Goal: Transaction & Acquisition: Obtain resource

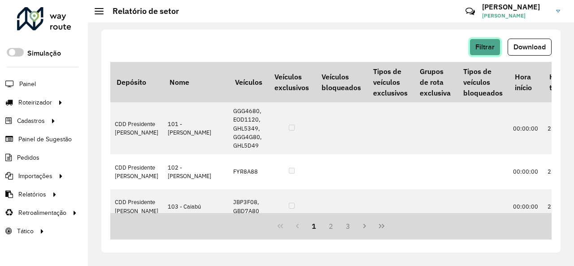
click at [479, 42] on button "Filtrar" at bounding box center [484, 47] width 31 height 17
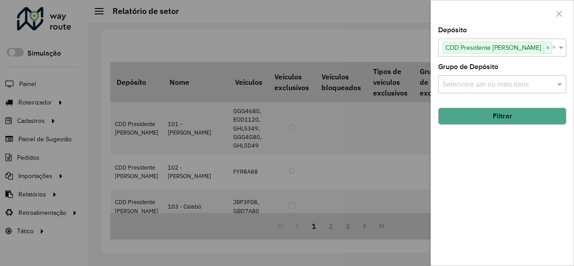
click at [471, 150] on div "Depósito Selecione um ou mais itens CDD Presidente Prudente × × Grupo de Depósi…" at bounding box center [502, 146] width 143 height 238
click at [401, 143] on div at bounding box center [287, 133] width 574 height 266
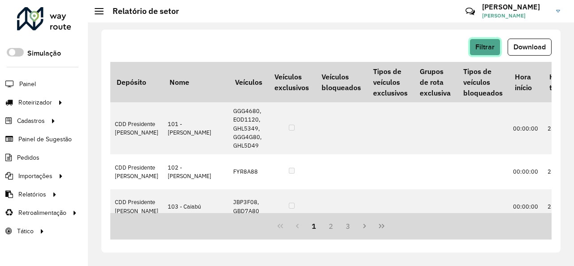
click at [490, 47] on span "Filtrar" at bounding box center [484, 47] width 19 height 8
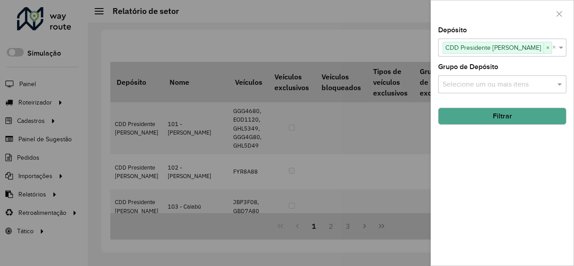
click at [371, 95] on div at bounding box center [287, 133] width 574 height 266
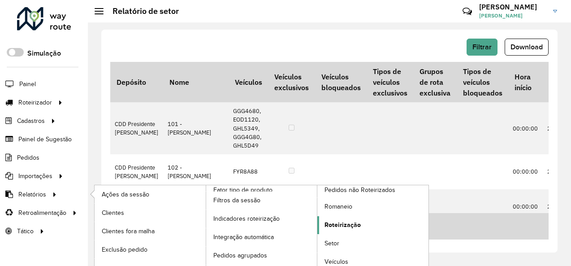
click at [351, 220] on span "Roteirização" at bounding box center [343, 224] width 36 height 9
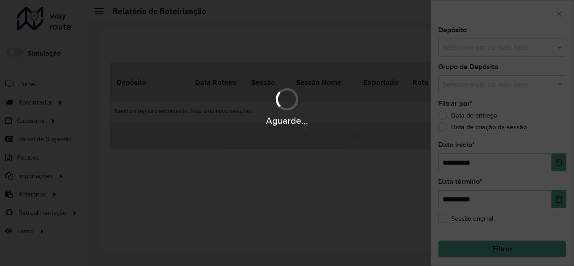
click at [343, 221] on div "Aguarde..." at bounding box center [287, 133] width 574 height 266
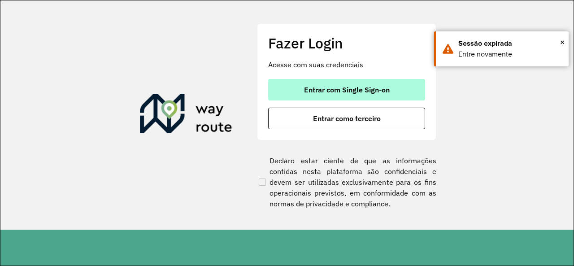
click at [366, 83] on button "Entrar com Single Sign-on" at bounding box center [346, 90] width 157 height 22
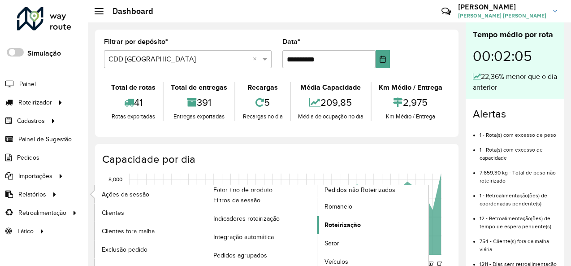
click at [342, 228] on link "Roteirização" at bounding box center [372, 225] width 111 height 18
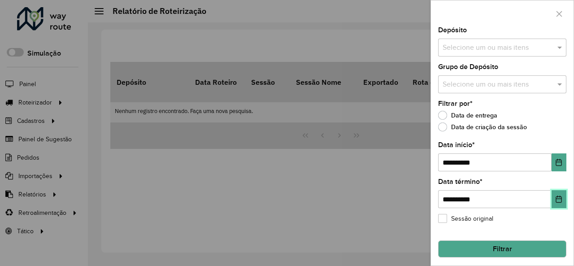
click at [553, 204] on button "Choose Date" at bounding box center [558, 199] width 15 height 18
click at [397, 218] on div at bounding box center [287, 133] width 574 height 266
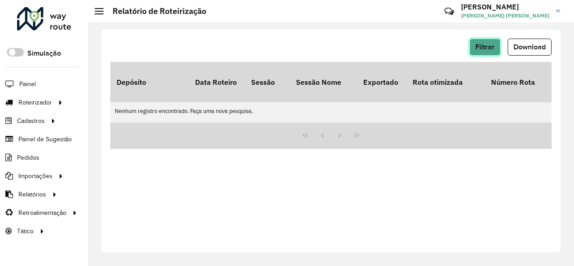
click at [486, 51] on span "Filtrar" at bounding box center [484, 47] width 19 height 8
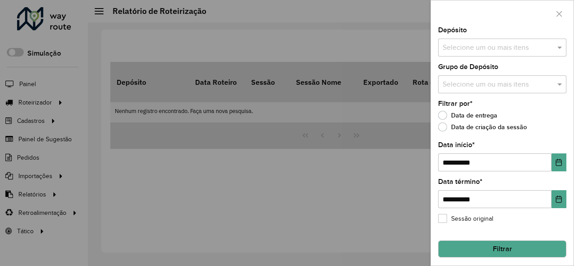
click at [519, 46] on input "text" at bounding box center [497, 48] width 115 height 11
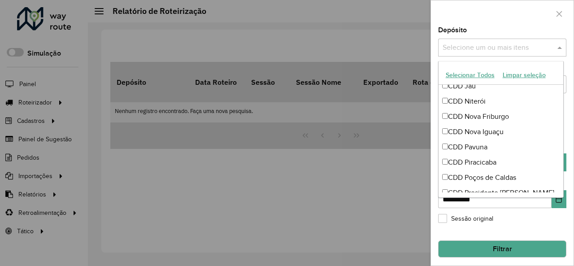
scroll to position [269, 0]
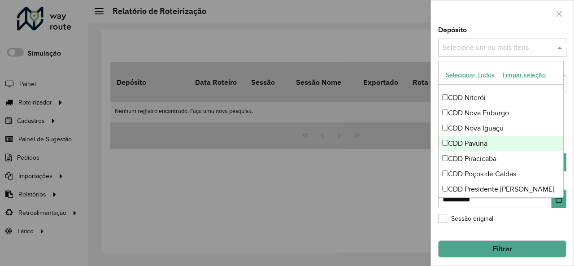
click at [488, 147] on div "CDD Pavuna" at bounding box center [500, 143] width 125 height 15
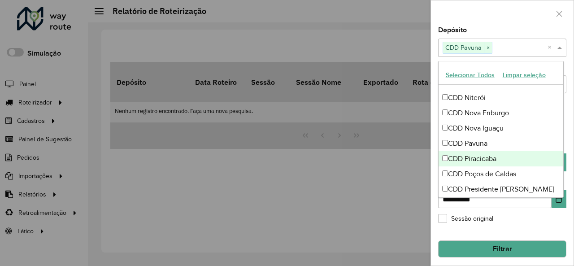
click at [405, 158] on div at bounding box center [287, 133] width 574 height 266
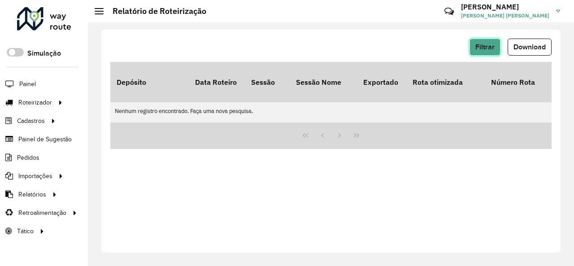
click at [478, 44] on span "Filtrar" at bounding box center [484, 47] width 19 height 8
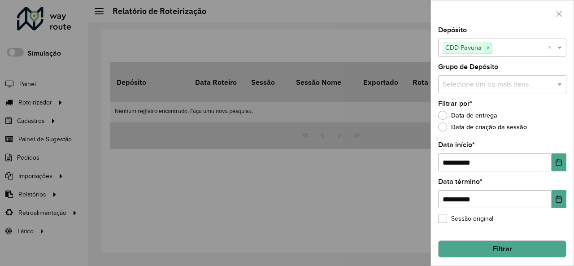
click at [487, 52] on span "×" at bounding box center [488, 48] width 8 height 11
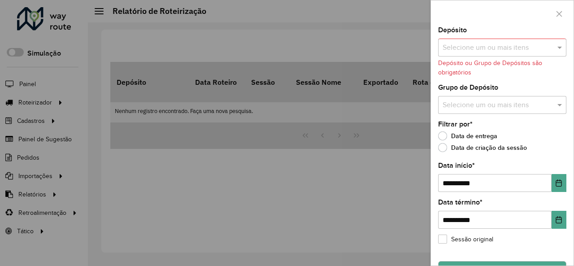
click at [506, 53] on div "Selecione um ou mais itens" at bounding box center [502, 48] width 128 height 18
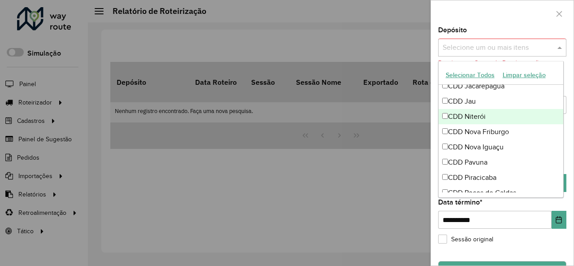
scroll to position [314, 0]
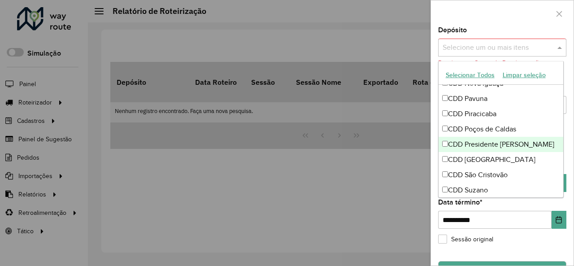
click at [503, 142] on div "CDD Presidente [PERSON_NAME]" at bounding box center [500, 144] width 125 height 15
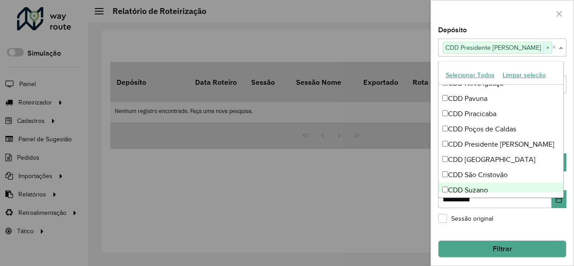
click at [410, 217] on div at bounding box center [287, 133] width 574 height 266
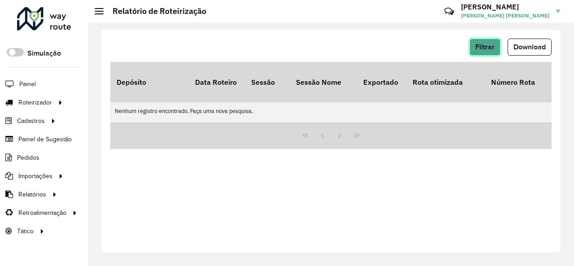
click at [480, 49] on span "Filtrar" at bounding box center [484, 47] width 19 height 8
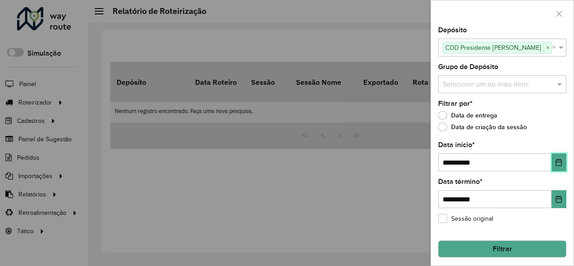
click at [551, 167] on button "Choose Date" at bounding box center [558, 162] width 15 height 18
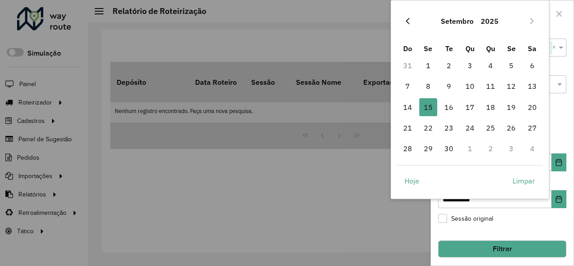
click at [407, 20] on icon "Previous Month" at bounding box center [407, 20] width 7 height 7
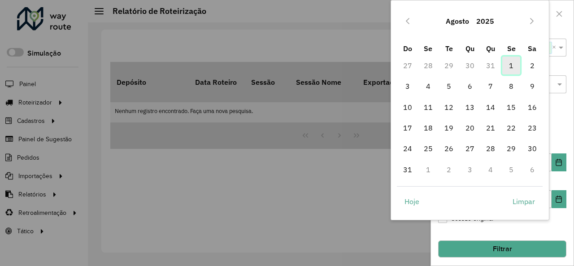
click at [513, 66] on span "1" at bounding box center [511, 65] width 18 height 18
type input "**********"
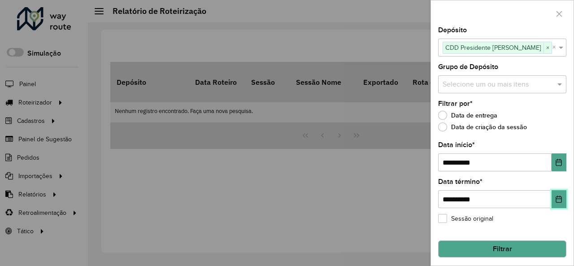
click at [555, 201] on icon "Choose Date" at bounding box center [558, 198] width 7 height 7
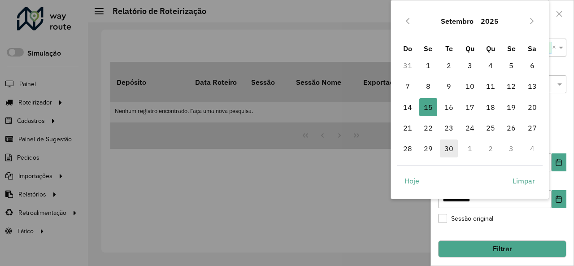
click at [454, 145] on span "30" at bounding box center [449, 148] width 18 height 18
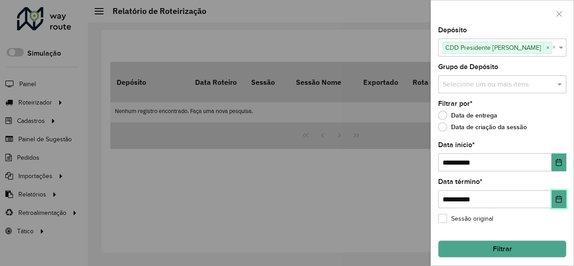
click at [558, 206] on button "Choose Date" at bounding box center [558, 199] width 15 height 18
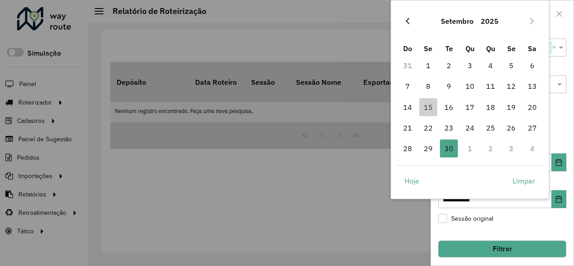
click at [410, 24] on icon "Previous Month" at bounding box center [407, 20] width 7 height 7
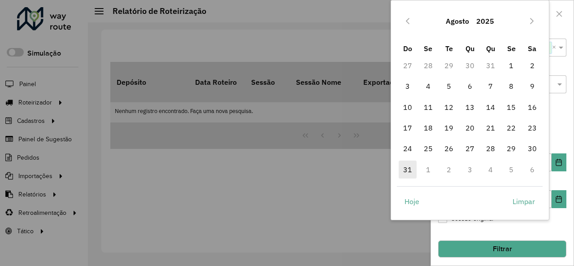
click at [403, 168] on span "31" at bounding box center [408, 169] width 18 height 18
type input "**********"
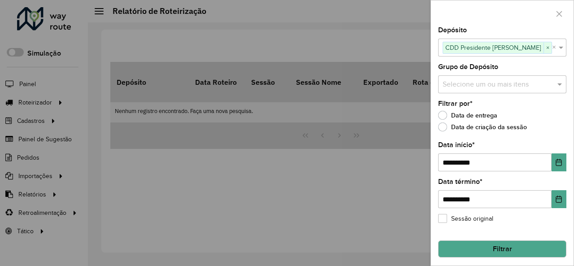
click at [477, 246] on button "Filtrar" at bounding box center [502, 248] width 128 height 17
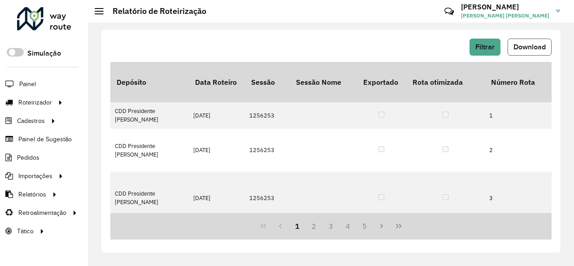
click at [521, 52] on button "Download" at bounding box center [529, 47] width 44 height 17
